Goal: Information Seeking & Learning: Compare options

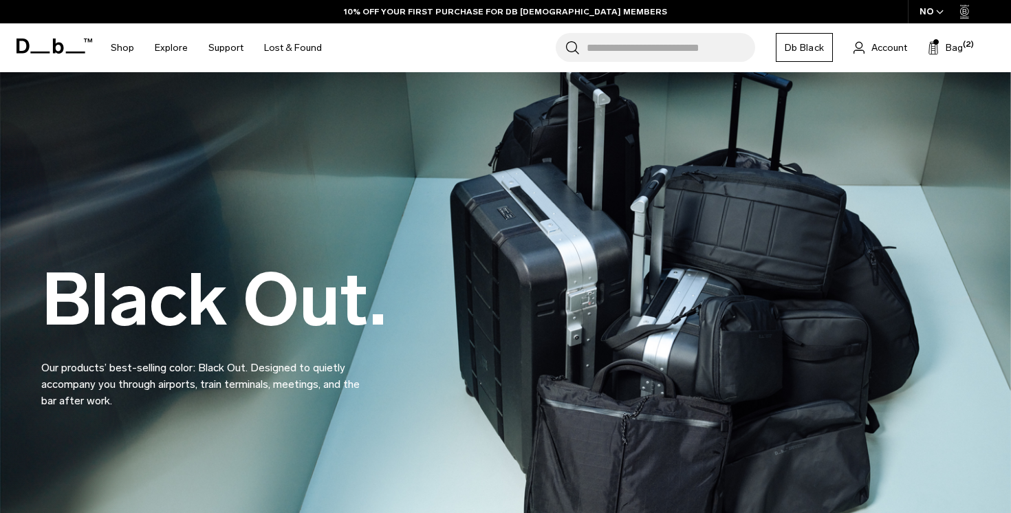
click at [702, 54] on input "Search for Bags, Luggage..." at bounding box center [671, 47] width 168 height 29
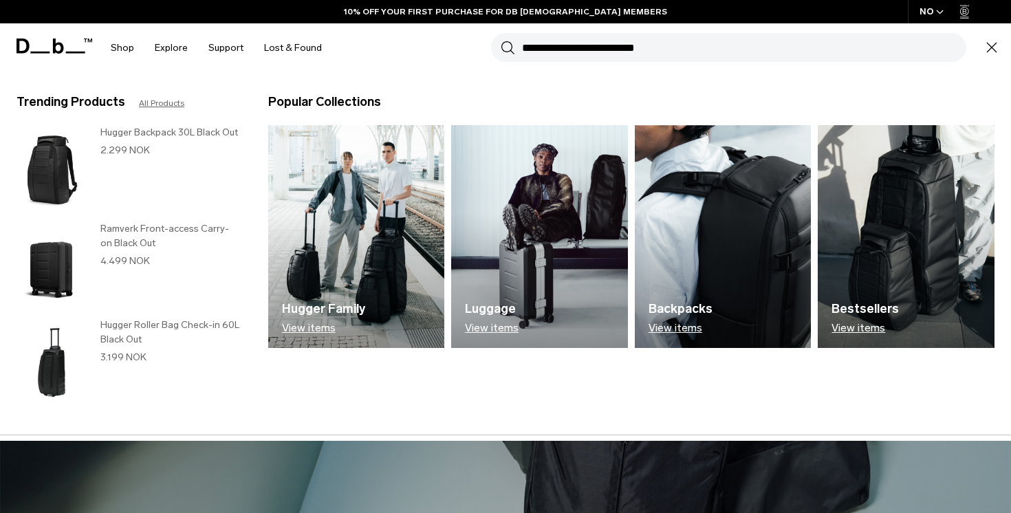
type input "*"
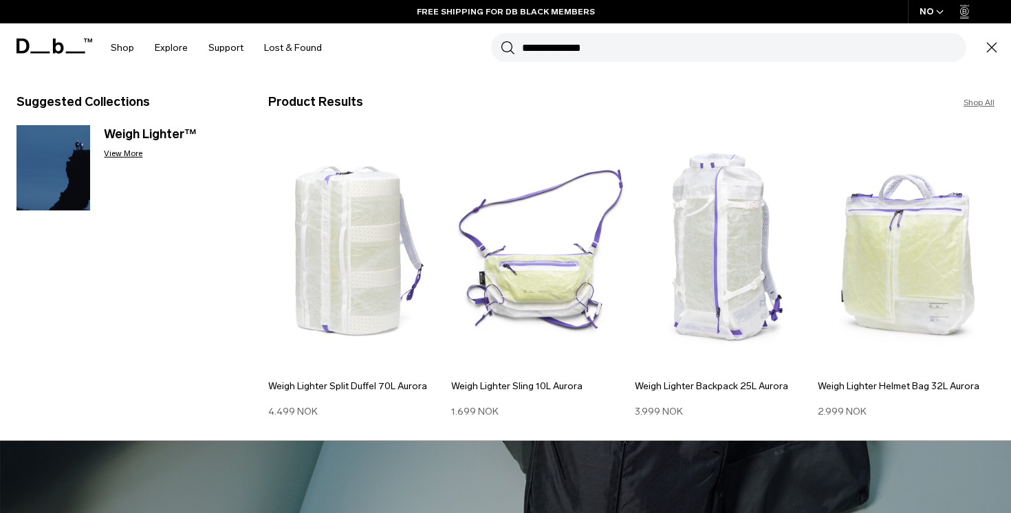
type input "**********"
click at [501, 40] on button "Search" at bounding box center [508, 47] width 14 height 15
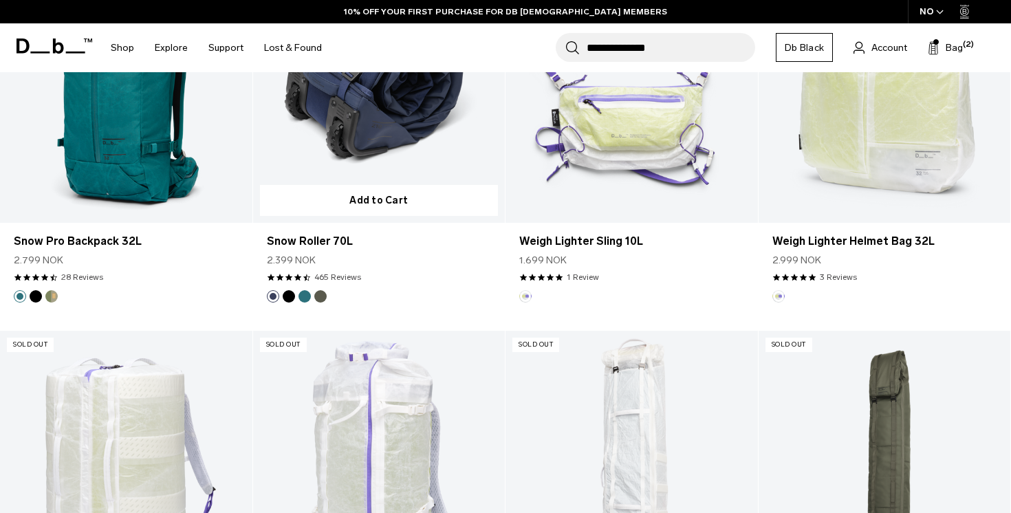
scroll to position [730, 0]
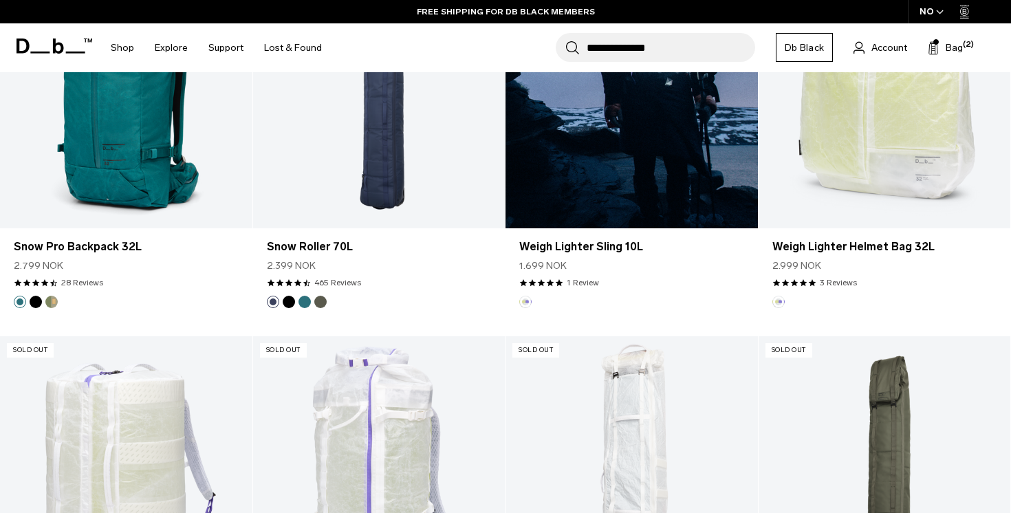
click at [606, 160] on link "Weigh Lighter Sling 10L" at bounding box center [631, 88] width 252 height 280
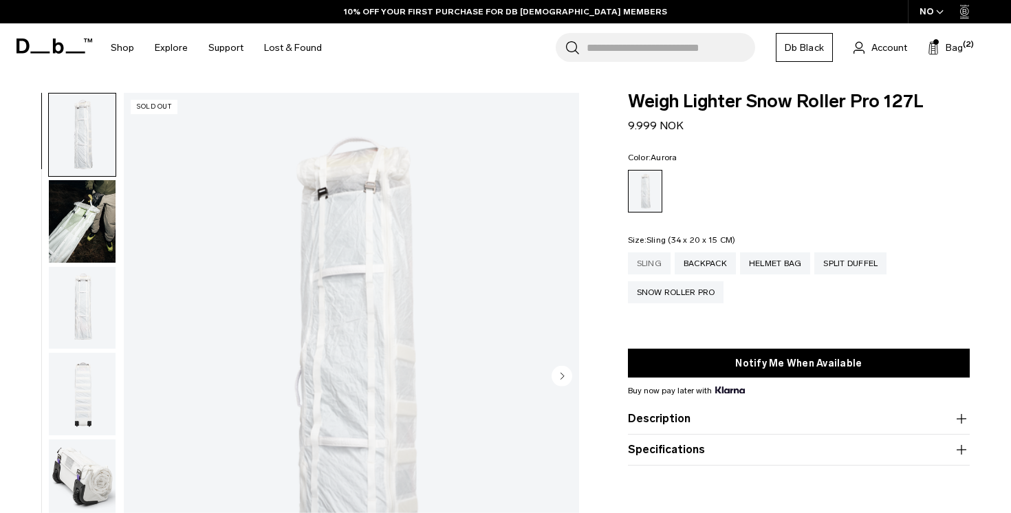
click at [632, 254] on div "Sling" at bounding box center [649, 263] width 43 height 22
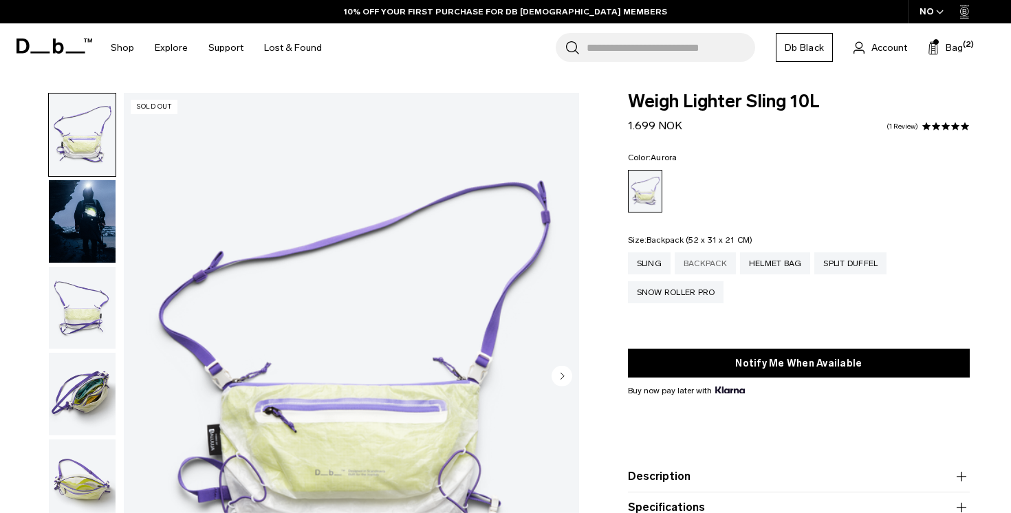
click at [710, 260] on div "Backpack" at bounding box center [705, 263] width 61 height 22
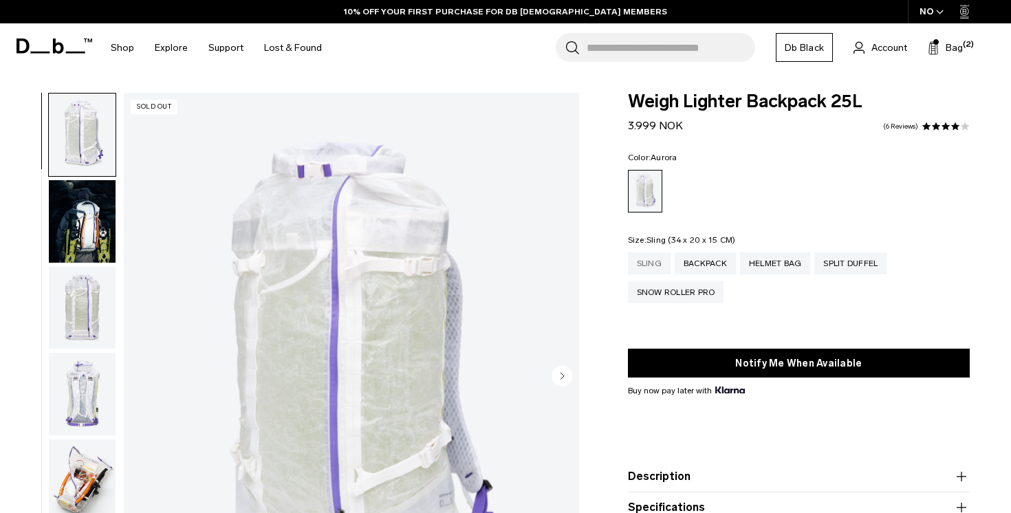
click at [640, 266] on div "Sling" at bounding box center [649, 263] width 43 height 22
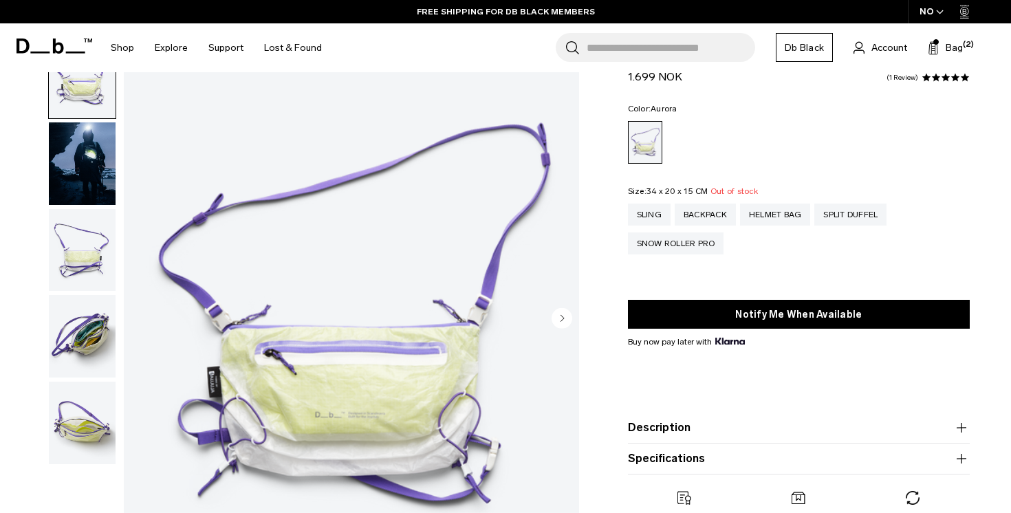
scroll to position [67, 0]
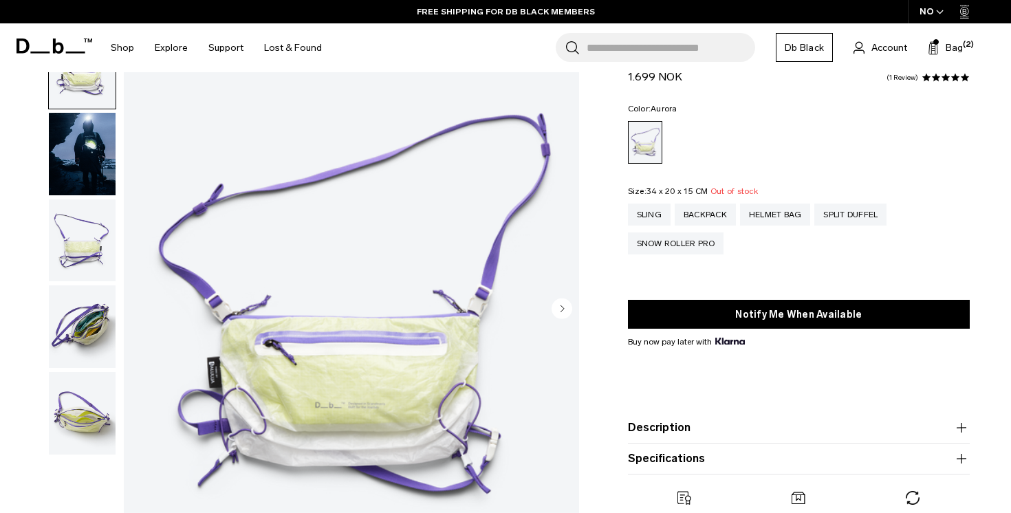
click at [552, 303] on icon "Next slide" at bounding box center [561, 308] width 21 height 21
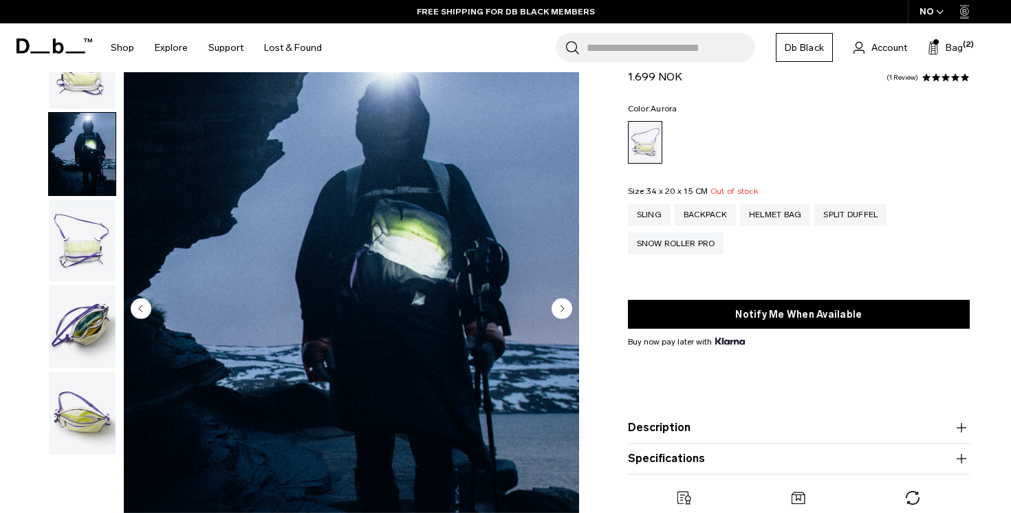
click at [552, 303] on icon "Next slide" at bounding box center [561, 308] width 21 height 21
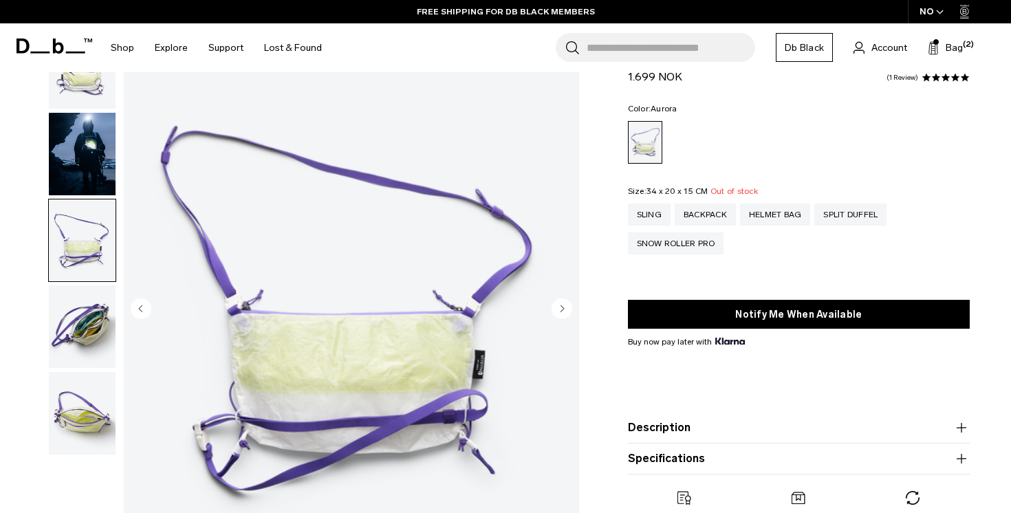
click at [552, 303] on icon "Next slide" at bounding box center [561, 308] width 21 height 21
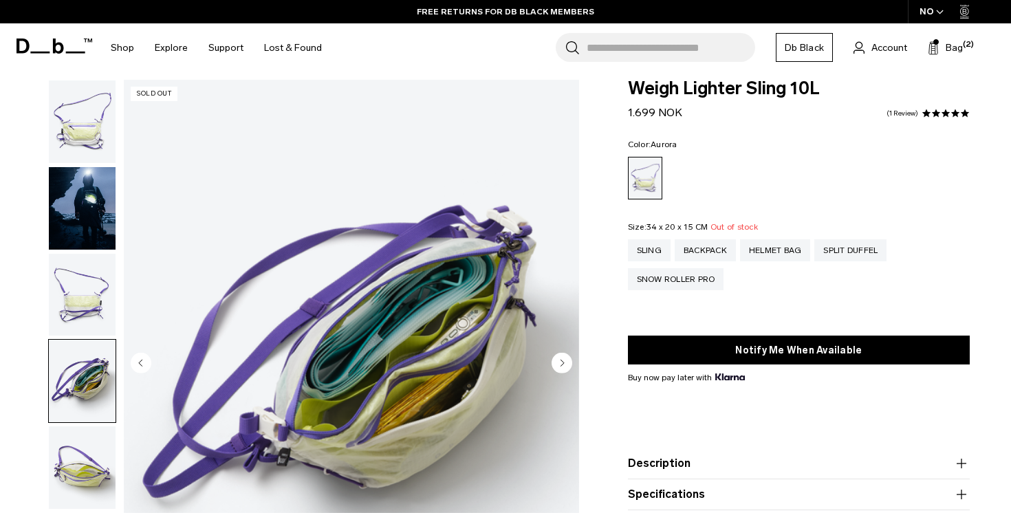
scroll to position [0, 0]
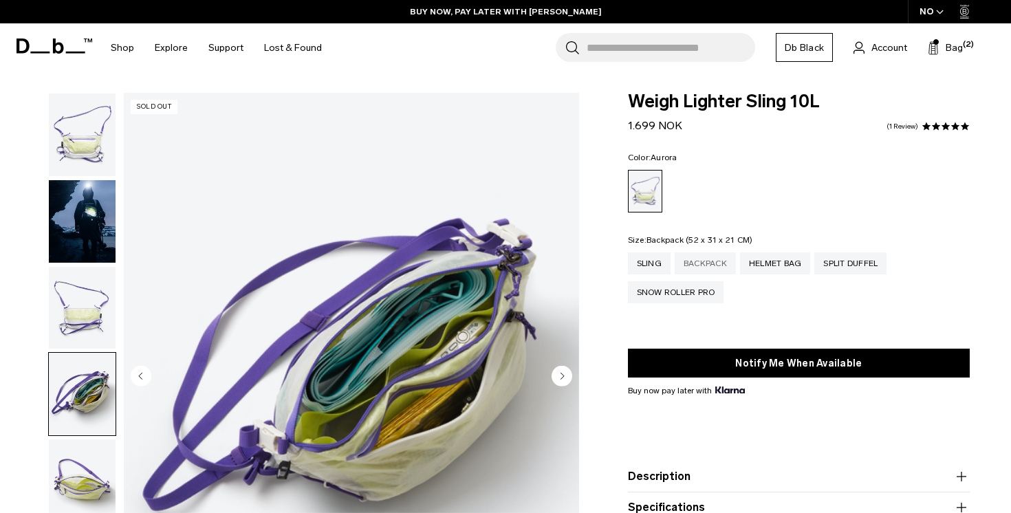
click at [713, 271] on div "Backpack" at bounding box center [705, 263] width 61 height 22
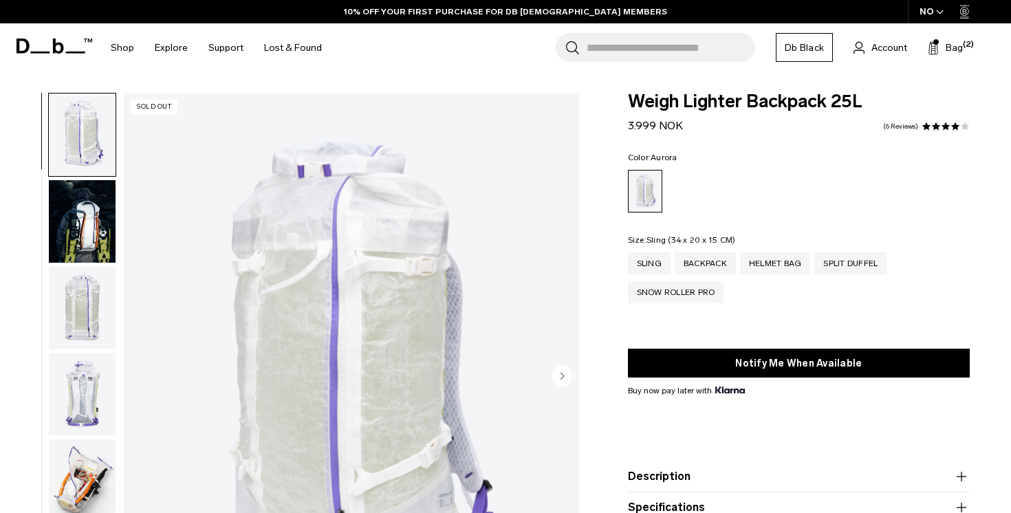
click at [655, 270] on div "Sling" at bounding box center [649, 263] width 43 height 22
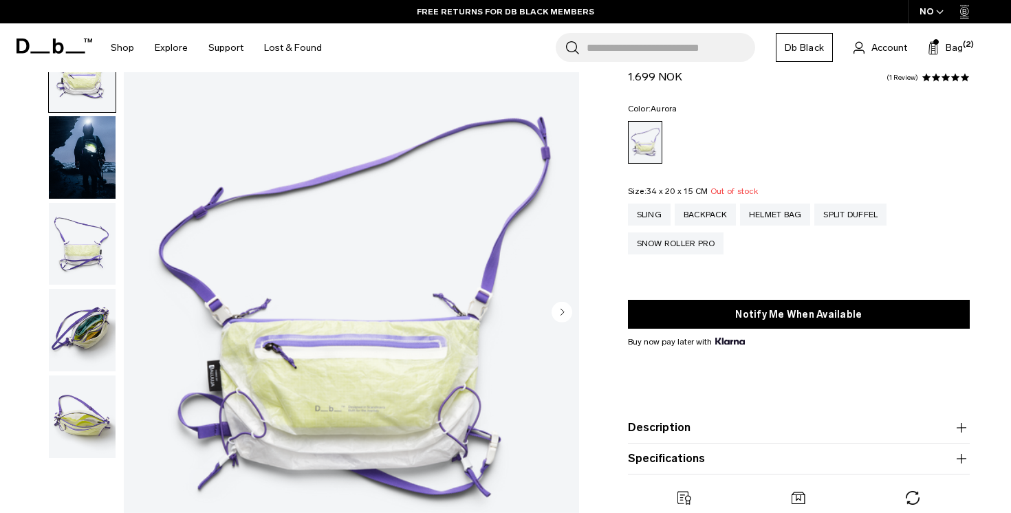
scroll to position [97, 0]
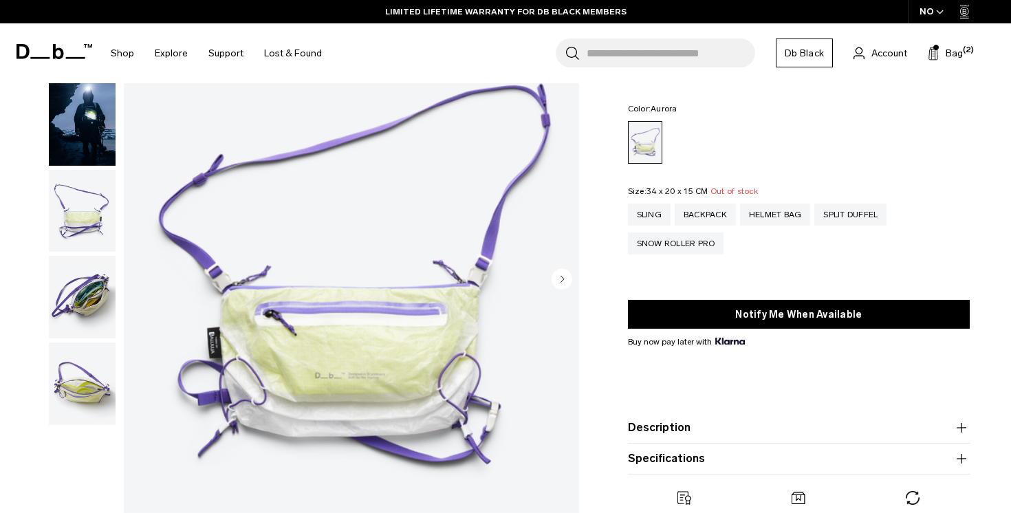
click at [560, 288] on circle "Next slide" at bounding box center [561, 278] width 21 height 21
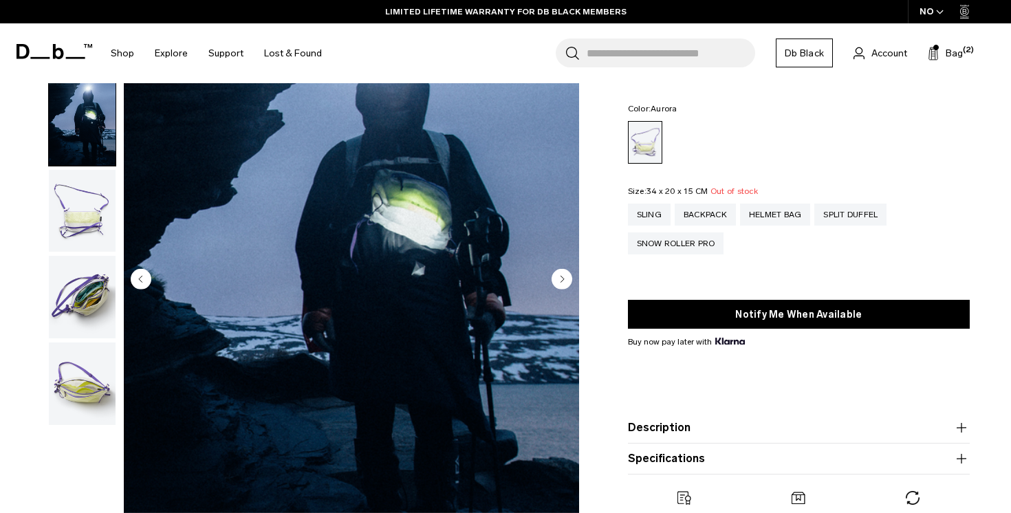
click at [560, 288] on circle "Next slide" at bounding box center [561, 278] width 21 height 21
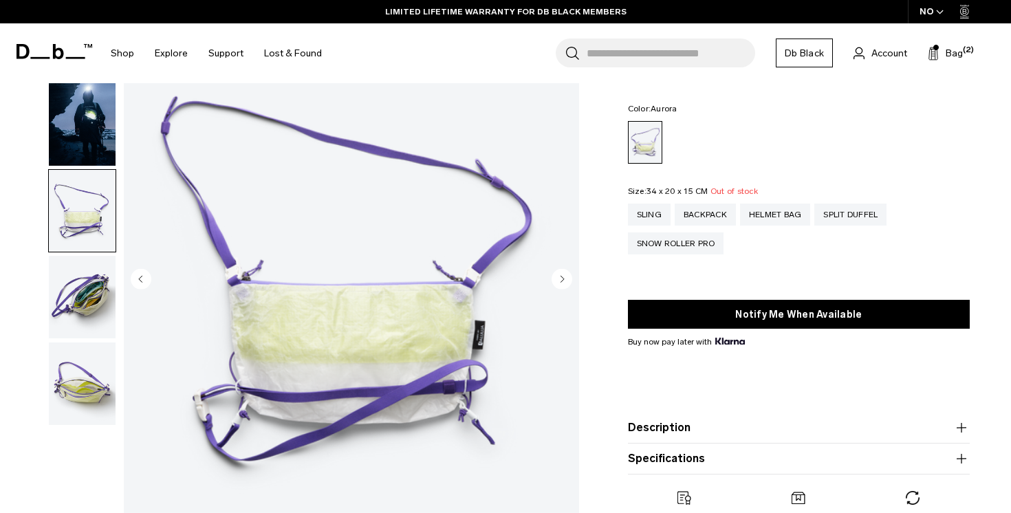
click at [560, 288] on circle "Next slide" at bounding box center [561, 278] width 21 height 21
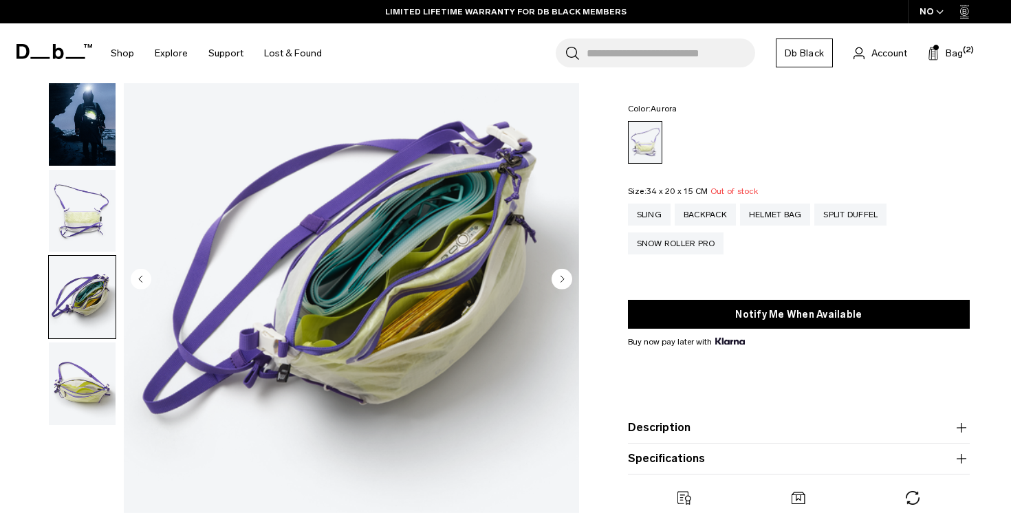
click at [560, 288] on circle "Next slide" at bounding box center [561, 278] width 21 height 21
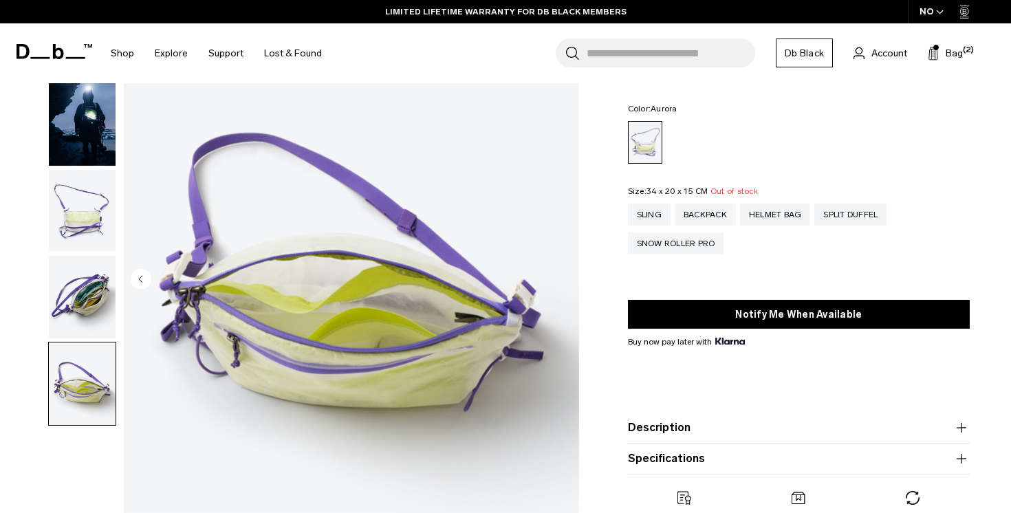
click at [560, 288] on img "5 / 5" at bounding box center [351, 280] width 455 height 569
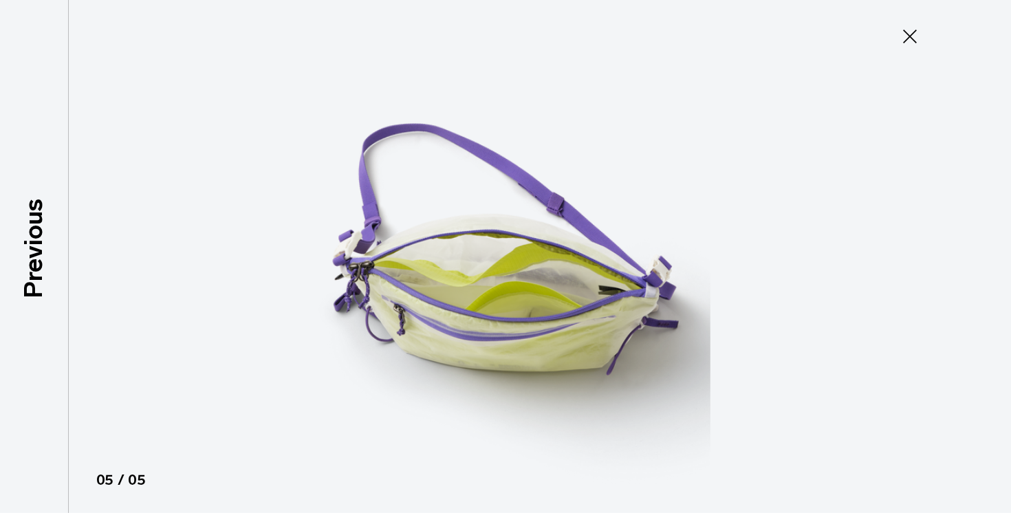
click at [901, 41] on icon at bounding box center [910, 36] width 22 height 22
